Goal: Obtain resource: Download file/media

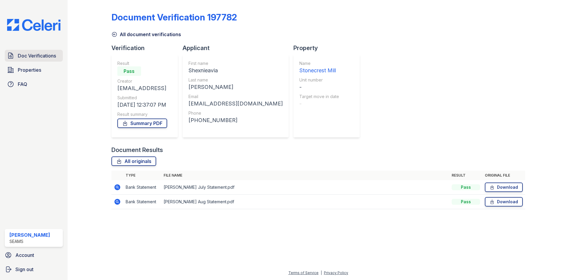
click at [38, 57] on span "Doc Verifications" at bounding box center [37, 55] width 38 height 7
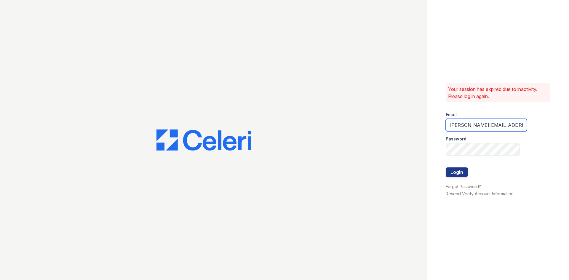
click at [469, 125] on input "danielle.reid@seams.biz" at bounding box center [485, 125] width 81 height 12
drag, startPoint x: 477, startPoint y: 125, endPoint x: 425, endPoint y: 137, distance: 53.9
click at [425, 136] on div "Your session has expired due to inactivity. Please log in again. Email danielle…" at bounding box center [284, 140] width 569 height 280
type input "shanel.stith@seams.biz"
click at [445, 167] on button "Login" at bounding box center [456, 171] width 22 height 9
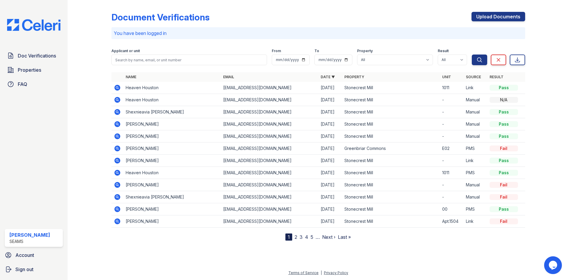
click at [116, 158] on icon at bounding box center [117, 161] width 6 height 6
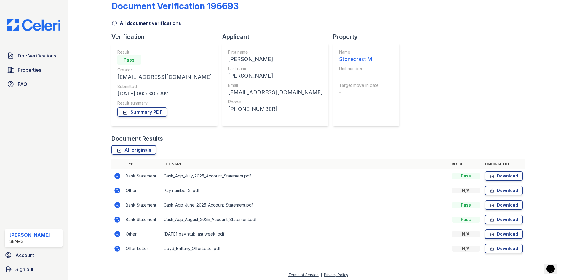
scroll to position [13, 0]
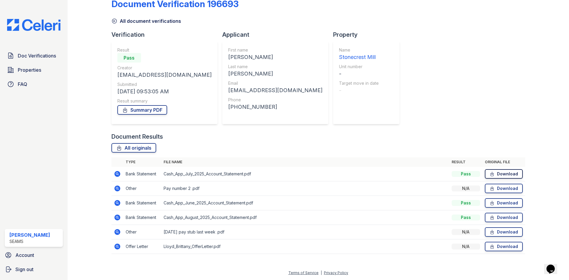
click at [503, 173] on link "Download" at bounding box center [504, 173] width 38 height 9
click at [493, 187] on link "Download" at bounding box center [504, 188] width 38 height 9
click at [495, 232] on link "Download" at bounding box center [504, 231] width 38 height 9
click at [499, 245] on link "Download" at bounding box center [504, 246] width 38 height 9
click at [495, 216] on link "Download" at bounding box center [504, 217] width 38 height 9
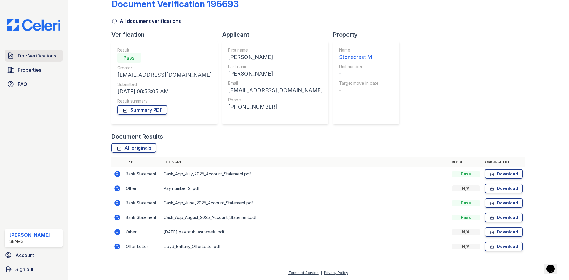
click at [44, 55] on span "Doc Verifications" at bounding box center [37, 55] width 38 height 7
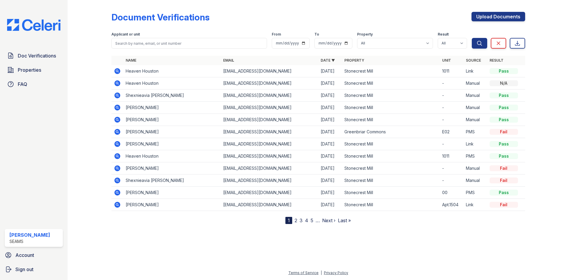
click at [118, 70] on icon at bounding box center [116, 70] width 1 height 1
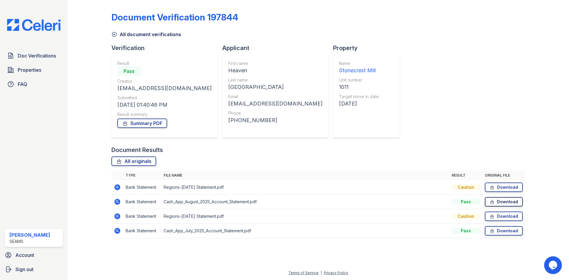
click at [504, 201] on link "Download" at bounding box center [504, 201] width 38 height 9
click at [499, 187] on link "Download" at bounding box center [504, 186] width 38 height 9
click at [116, 32] on icon at bounding box center [114, 34] width 6 height 6
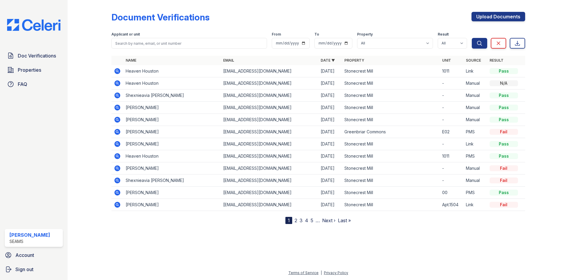
click at [117, 82] on icon at bounding box center [117, 83] width 7 height 7
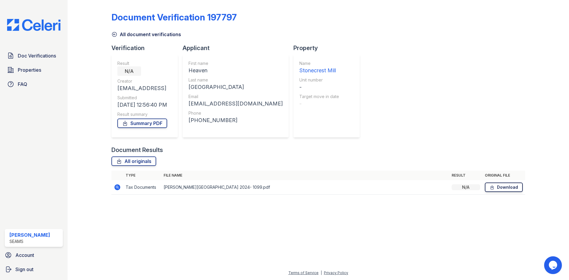
click at [490, 187] on icon at bounding box center [491, 187] width 3 height 4
click at [115, 33] on icon at bounding box center [114, 34] width 6 height 6
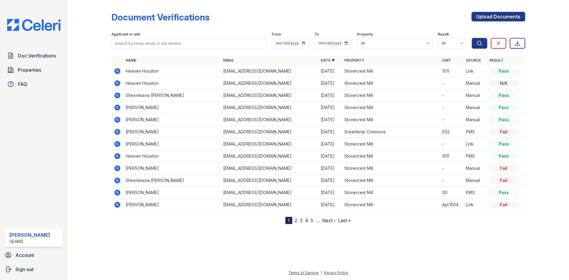
click at [119, 72] on icon at bounding box center [117, 71] width 6 height 6
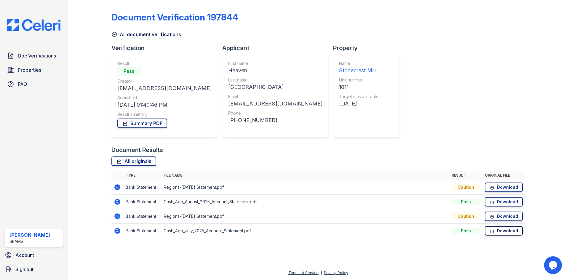
click at [498, 231] on link "Download" at bounding box center [504, 230] width 38 height 9
click at [115, 33] on icon at bounding box center [114, 34] width 6 height 6
